Goal: Transaction & Acquisition: Book appointment/travel/reservation

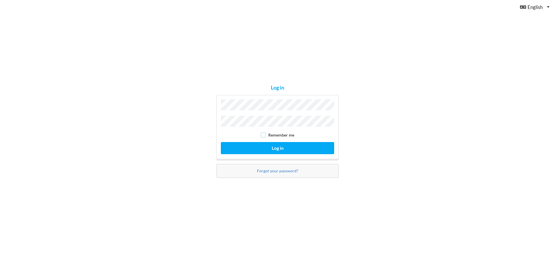
drag, startPoint x: 264, startPoint y: 134, endPoint x: 267, endPoint y: 137, distance: 3.5
click at [265, 135] on input "checkbox" at bounding box center [263, 135] width 5 height 5
checkbox input "true"
click at [274, 145] on button "Log in" at bounding box center [277, 148] width 113 height 12
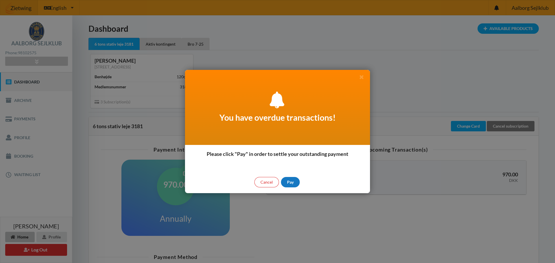
click at [291, 179] on div "Pay" at bounding box center [290, 182] width 19 height 10
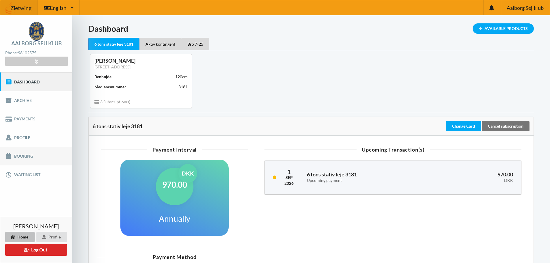
click at [26, 156] on link "Booking" at bounding box center [36, 156] width 72 height 18
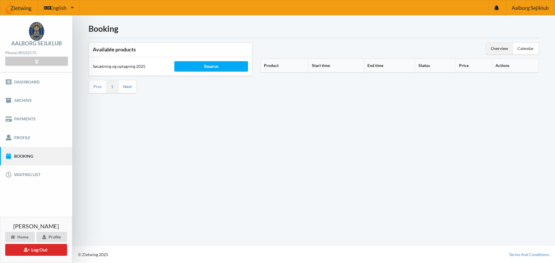
click at [128, 87] on link "Next" at bounding box center [127, 86] width 9 height 5
click at [98, 86] on link "Prev" at bounding box center [97, 86] width 8 height 5
click at [207, 66] on div "Reserve" at bounding box center [210, 66] width 73 height 10
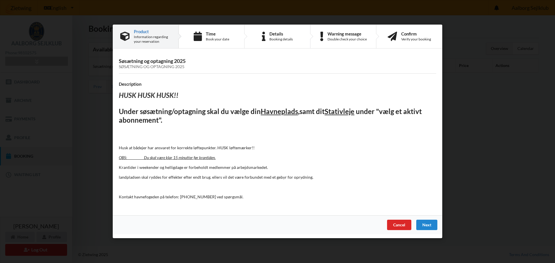
click at [427, 224] on div "Next" at bounding box center [426, 225] width 21 height 10
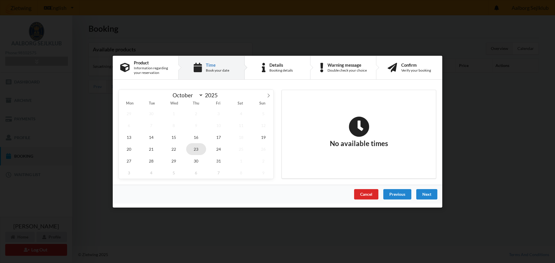
click at [196, 150] on span "23" at bounding box center [196, 149] width 20 height 12
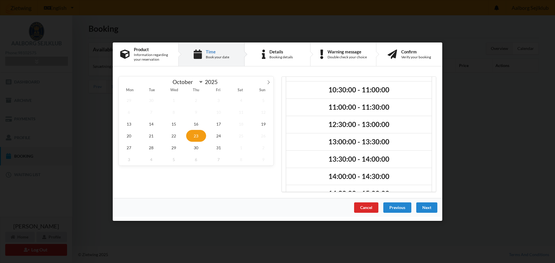
scroll to position [58, 0]
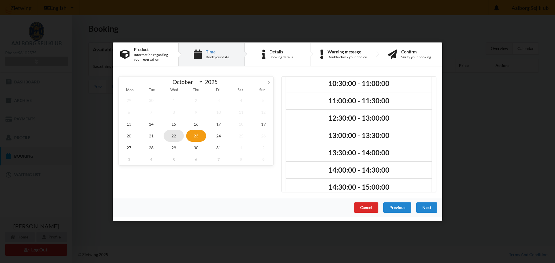
click at [176, 134] on span "22" at bounding box center [174, 136] width 20 height 12
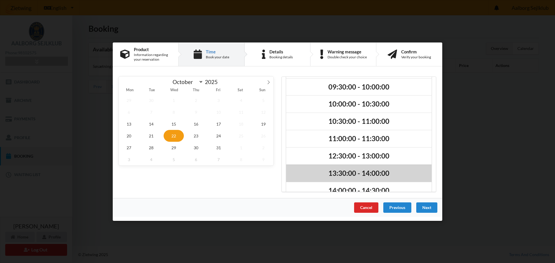
scroll to position [49, 0]
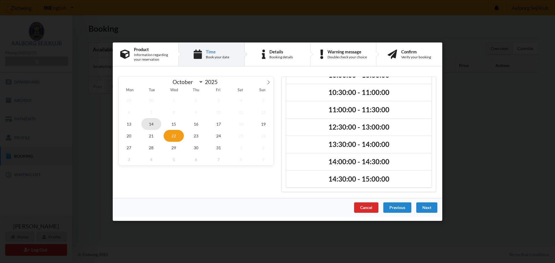
click at [150, 124] on span "14" at bounding box center [151, 124] width 20 height 12
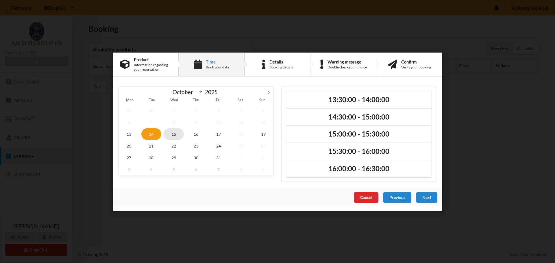
click at [175, 135] on span "15" at bounding box center [174, 134] width 20 height 12
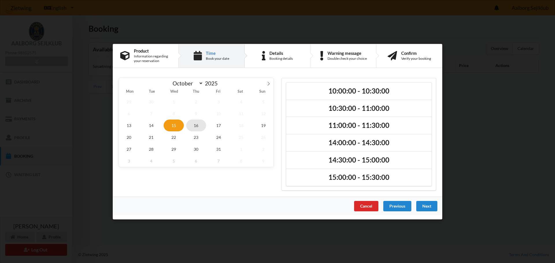
click at [194, 127] on span "16" at bounding box center [196, 125] width 20 height 12
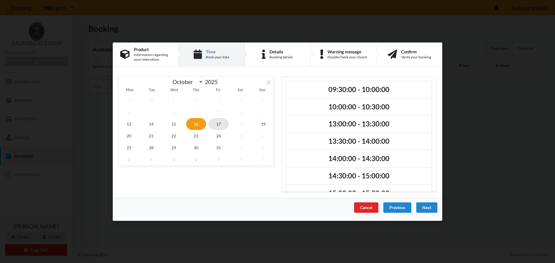
click at [217, 125] on span "17" at bounding box center [218, 124] width 20 height 12
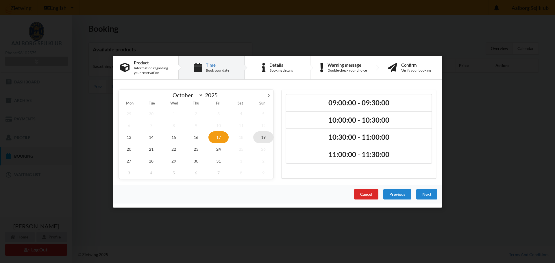
click at [264, 138] on span "19" at bounding box center [263, 137] width 20 height 12
click at [216, 134] on span "17" at bounding box center [218, 137] width 20 height 12
click at [199, 139] on span "16" at bounding box center [196, 137] width 20 height 12
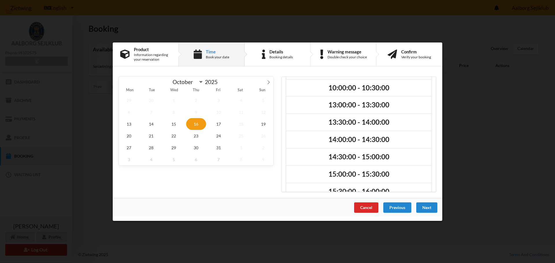
scroll to position [19, 0]
click at [433, 115] on div "09:30:00 - 10:00:00 10:00:00 - 10:30:00 13:00:00 - 13:30:00 13:30:00 - 14:00:00…" at bounding box center [358, 134] width 155 height 116
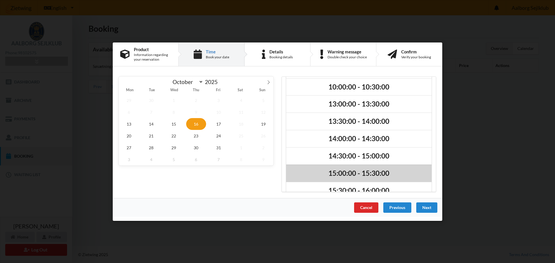
scroll to position [49, 0]
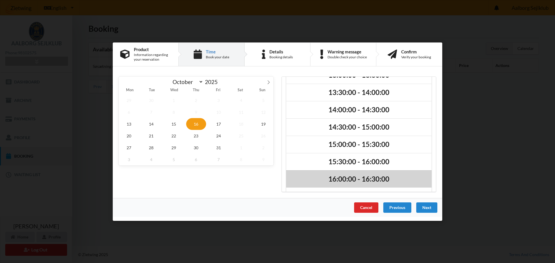
click at [347, 175] on h2 "16:00:00 - 16:30:00" at bounding box center [358, 179] width 137 height 9
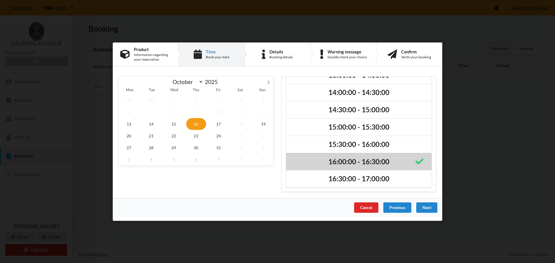
click at [415, 161] on icon at bounding box center [419, 161] width 8 height 11
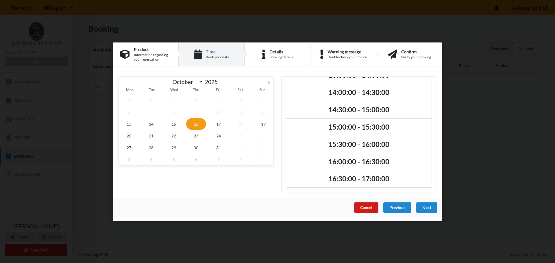
click at [370, 208] on div "Cancel" at bounding box center [366, 207] width 24 height 10
